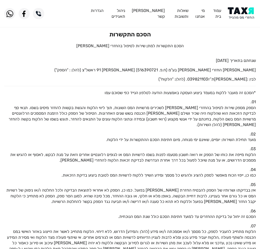
click at [248, 11] on img at bounding box center [242, 13] width 28 height 13
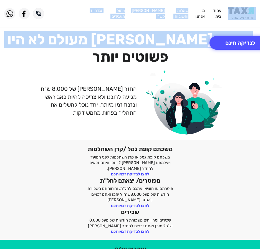
drag, startPoint x: 12, startPoint y: 31, endPoint x: 188, endPoint y: 23, distance: 176.6
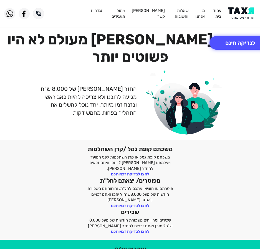
click at [201, 26] on header "עמוד בית מי אנחנו שאלות ותשובות צור קשר ניהול תאגידים הגדרות" at bounding box center [130, 13] width 260 height 27
drag, startPoint x: 14, startPoint y: 32, endPoint x: 31, endPoint y: 29, distance: 17.6
click at [31, 29] on div "החזרי מס מעולם לא היו פשוטים יותר החזר מס של 8,000 ש”ח מגיעה לרובנו ולא צריכה ל…" at bounding box center [130, 82] width 260 height 115
click at [55, 28] on div "החזרי מס מעולם לא היו פשוטים יותר החזר מס של 8,000 ש”ח מגיעה לרובנו ולא צריכה ל…" at bounding box center [130, 82] width 260 height 115
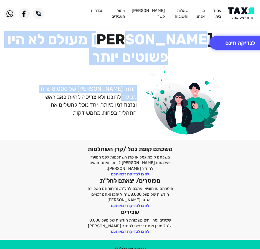
drag, startPoint x: 17, startPoint y: 59, endPoint x: 165, endPoint y: 44, distance: 148.6
click at [165, 44] on div "החזרי מס מעולם לא היו פשוטים יותר החזר מס של 8,000 ש”ח מגיעה לרובנו ולא צריכה ל…" at bounding box center [130, 83] width 260 height 104
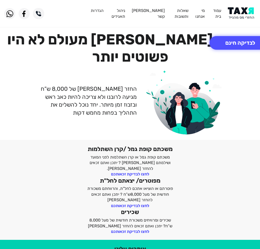
click at [56, 26] on header "עמוד בית מי אנחנו שאלות ותשובות צור קשר ניהול תאגידים הגדרות" at bounding box center [130, 13] width 260 height 27
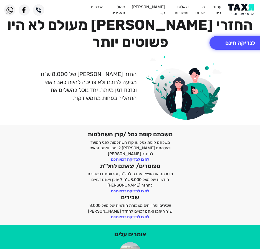
scroll to position [28, 0]
